Goal: Find specific page/section: Find specific page/section

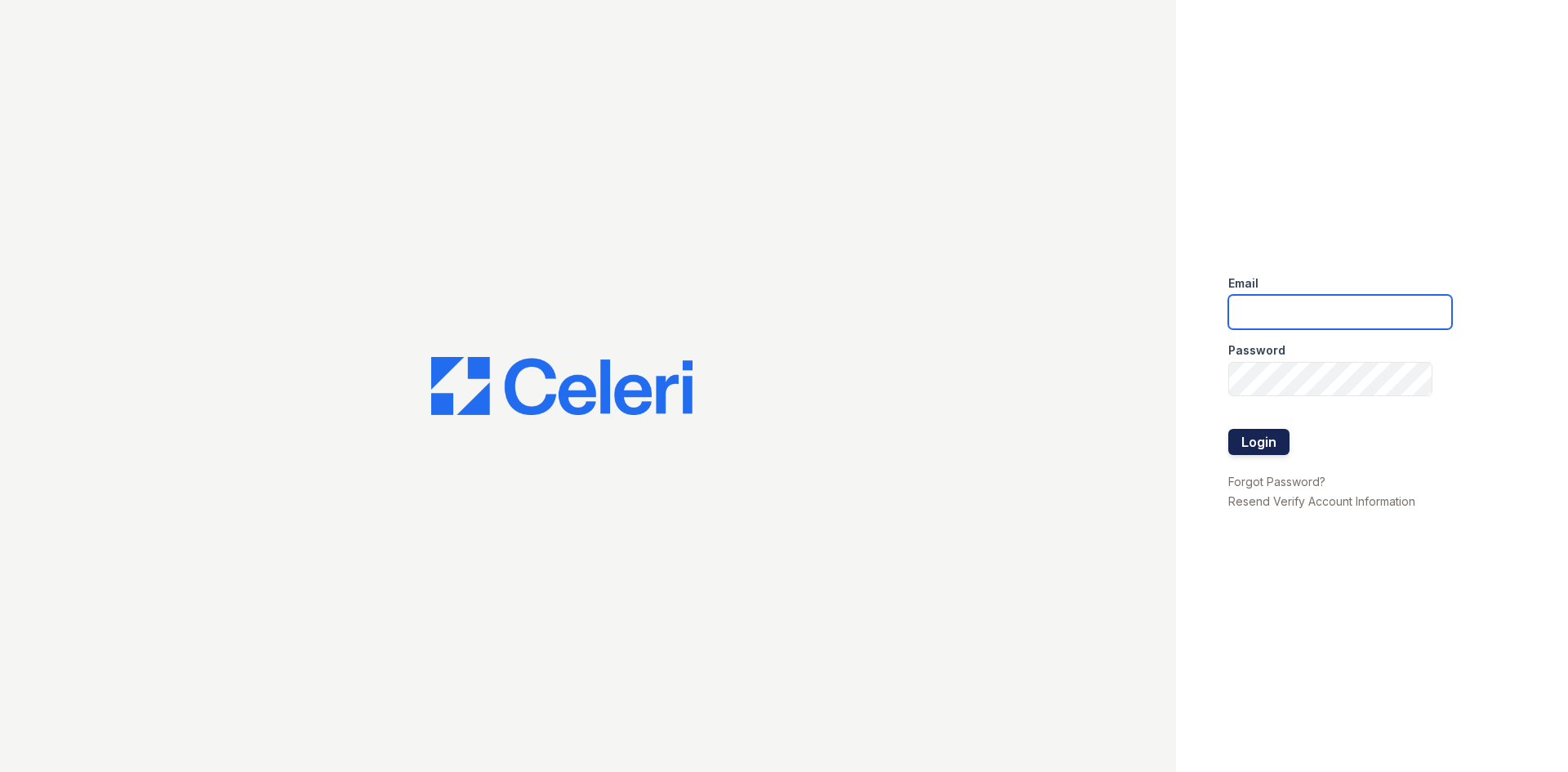
type input "[PERSON_NAME][EMAIL_ADDRESS][DOMAIN_NAME]"
click at [1267, 445] on button "Login" at bounding box center [1259, 442] width 62 height 26
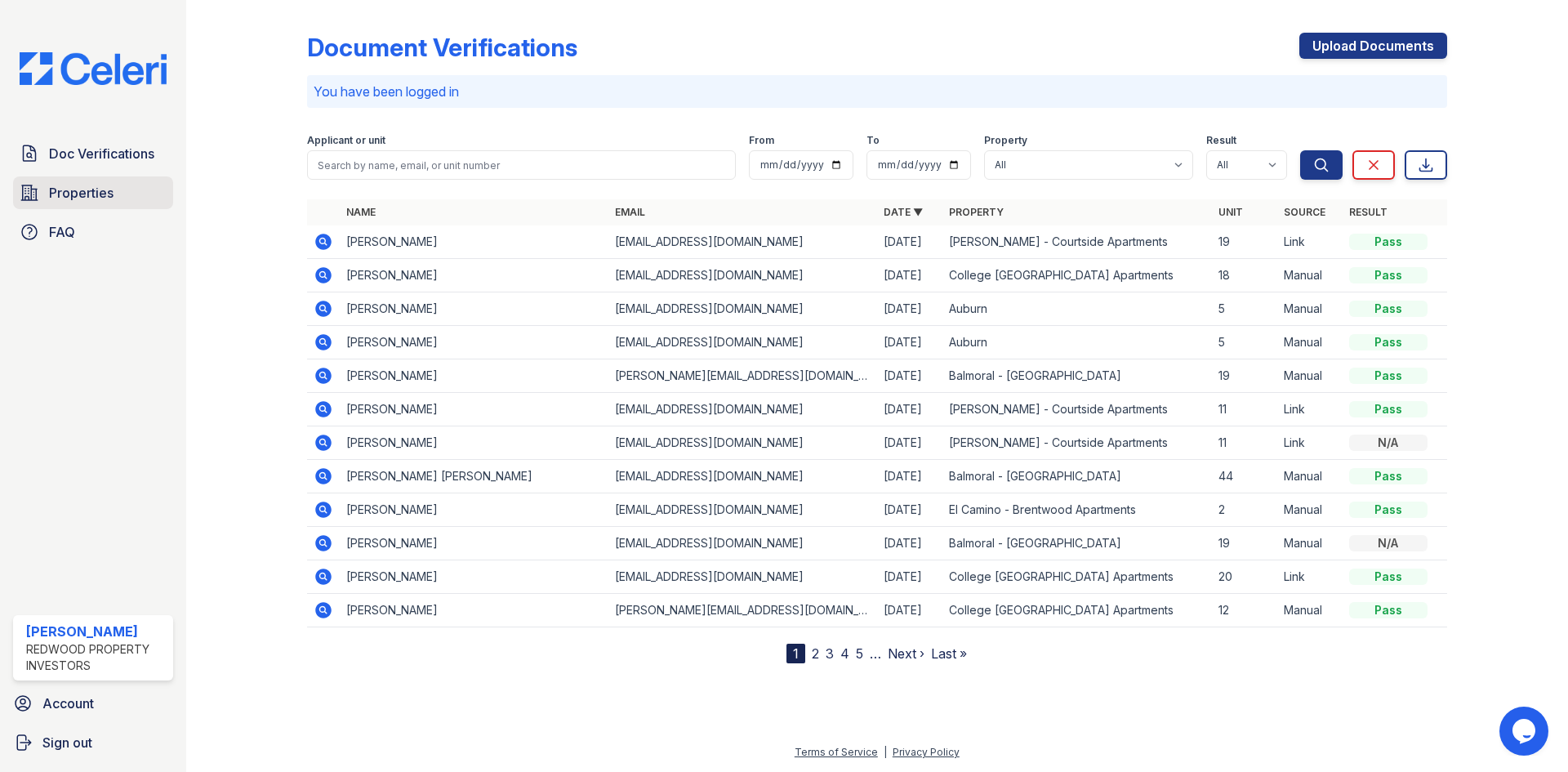
click at [79, 203] on span "Properties" at bounding box center [81, 193] width 65 height 20
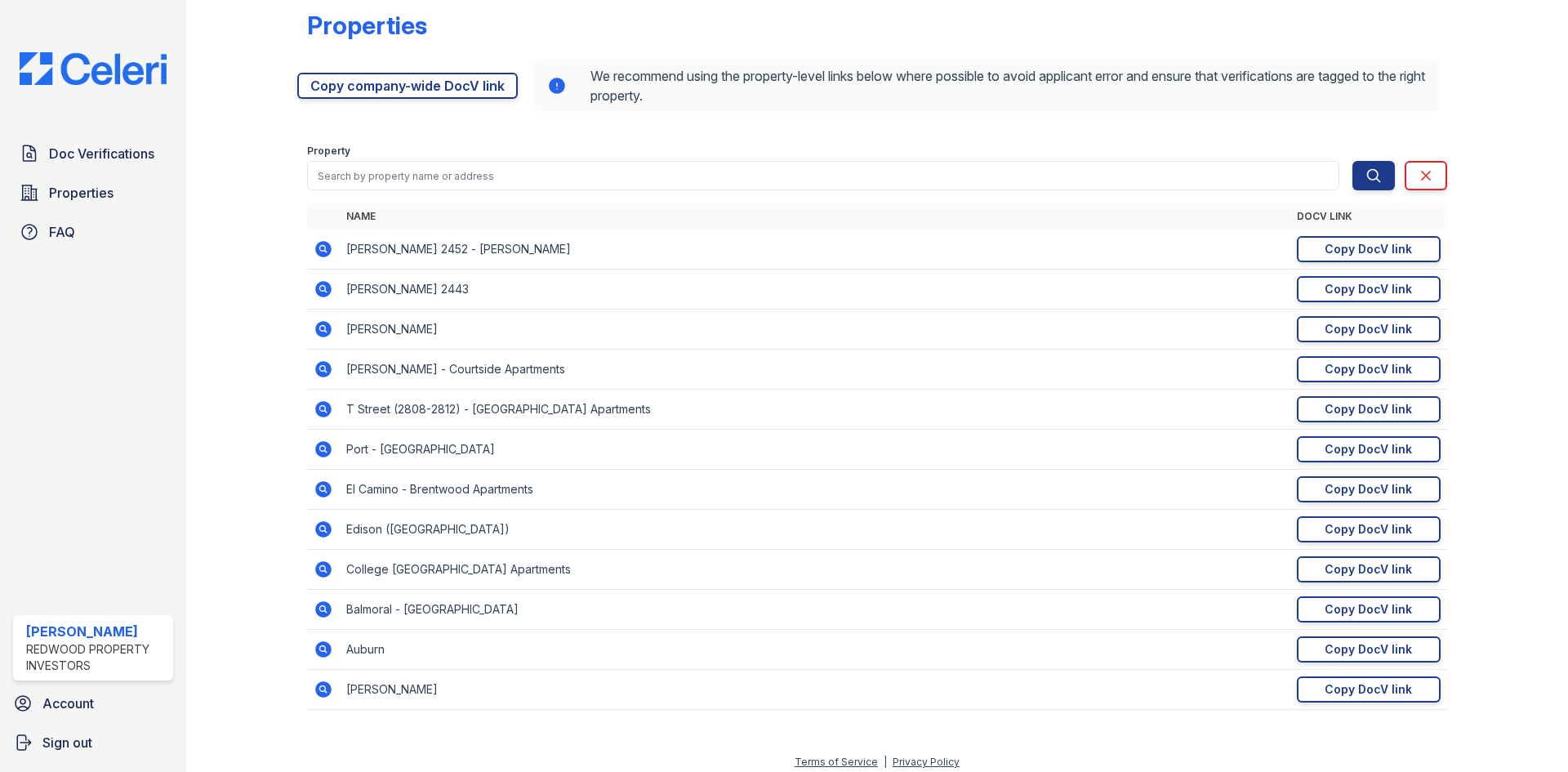
scroll to position [32, 0]
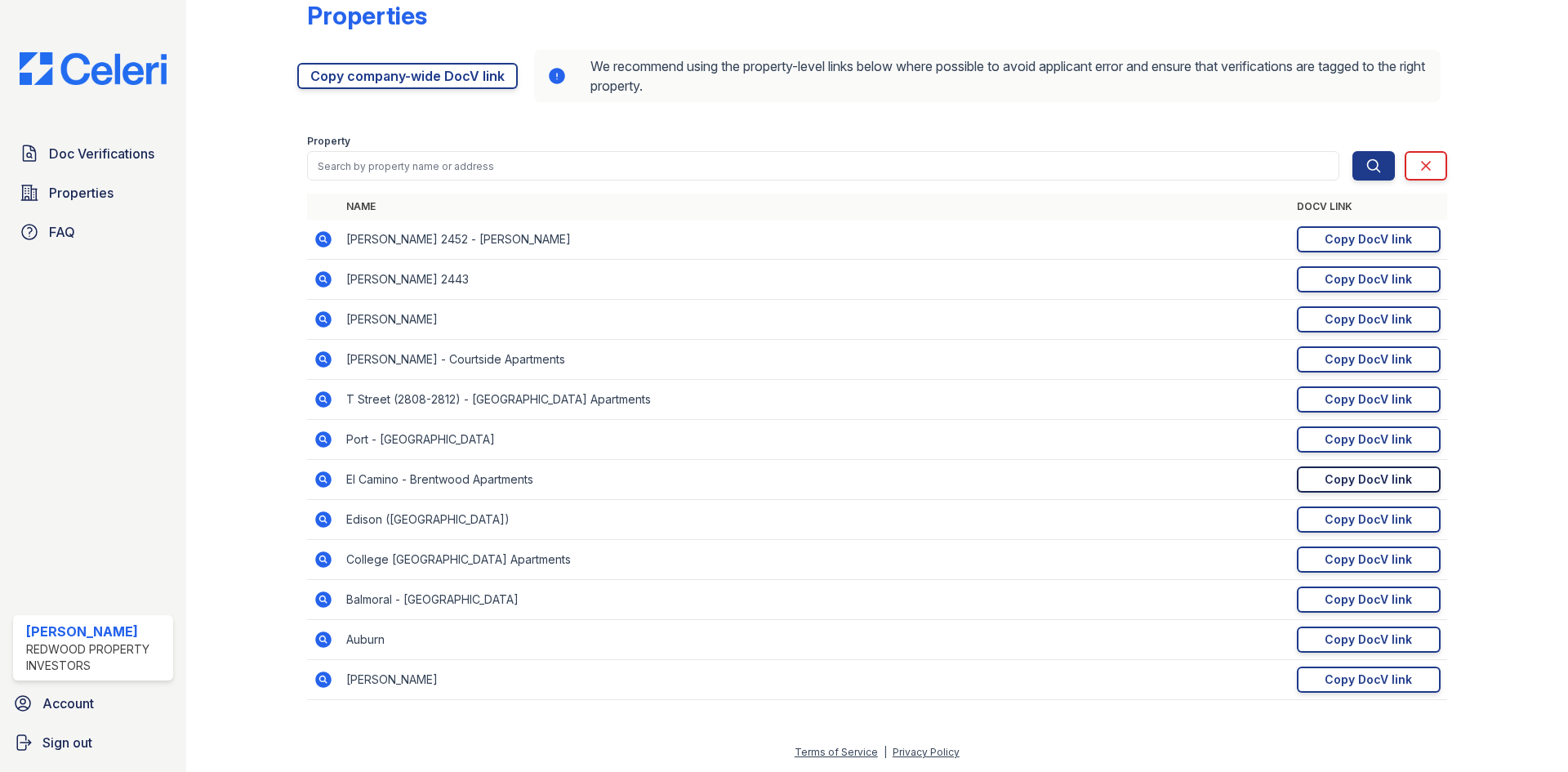
click at [1351, 486] on div "Copy DocV link" at bounding box center [1368, 479] width 87 height 16
click at [1255, 97] on div "We recommend using the property-level links below where possible to avoid appli…" at bounding box center [987, 76] width 907 height 53
click at [1247, 117] on div "Properties https://app.getceleri.com/2f7d2b71-0527-4b6c-bec5-a65bb9baa6c1/submi…" at bounding box center [876, 345] width 1140 height 742
